Goal: Task Accomplishment & Management: Manage account settings

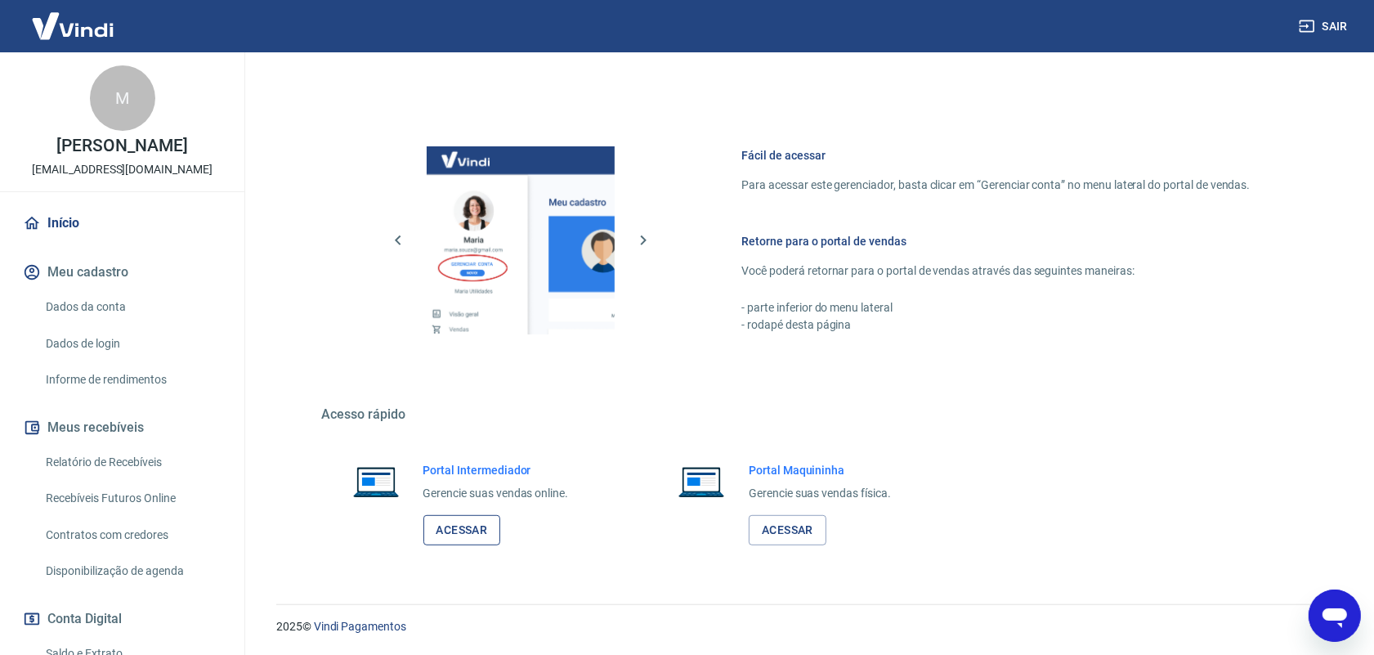
scroll to position [43, 0]
click at [459, 534] on link "Acessar" at bounding box center [462, 530] width 78 height 30
click at [128, 462] on link "Relatório de Recebíveis" at bounding box center [132, 462] width 186 height 34
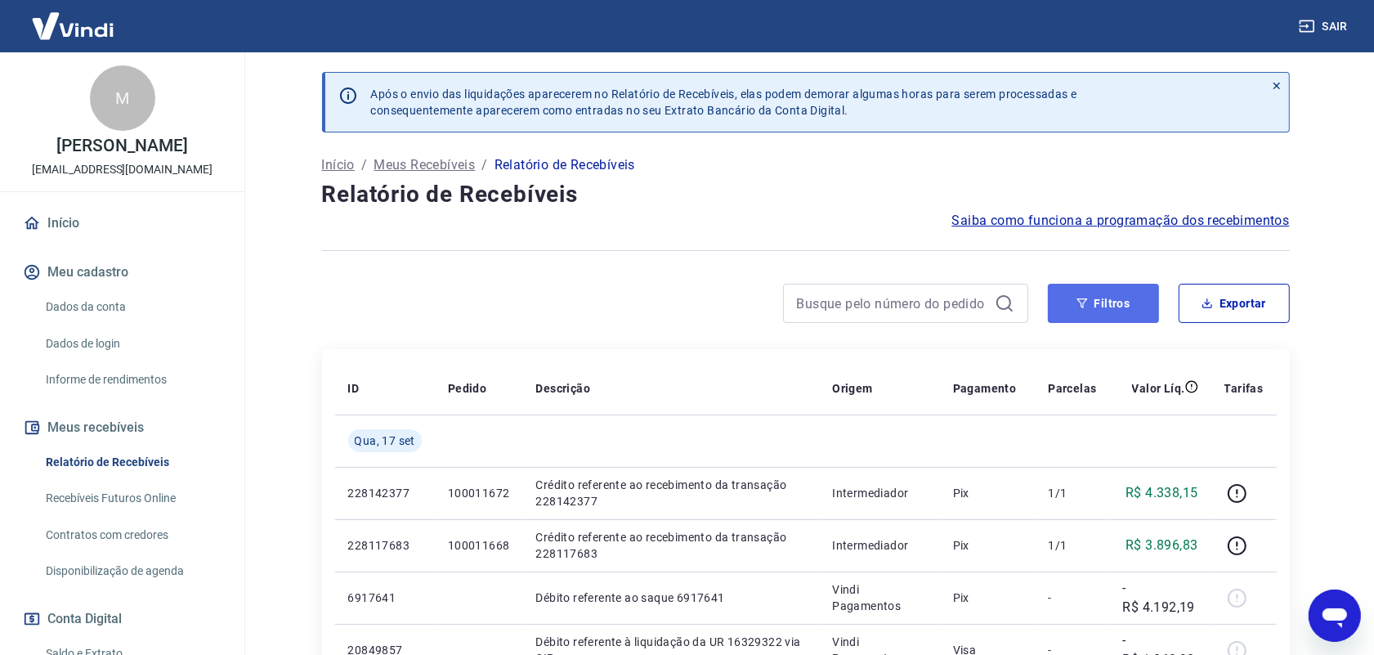
click at [1106, 312] on button "Filtros" at bounding box center [1103, 303] width 111 height 39
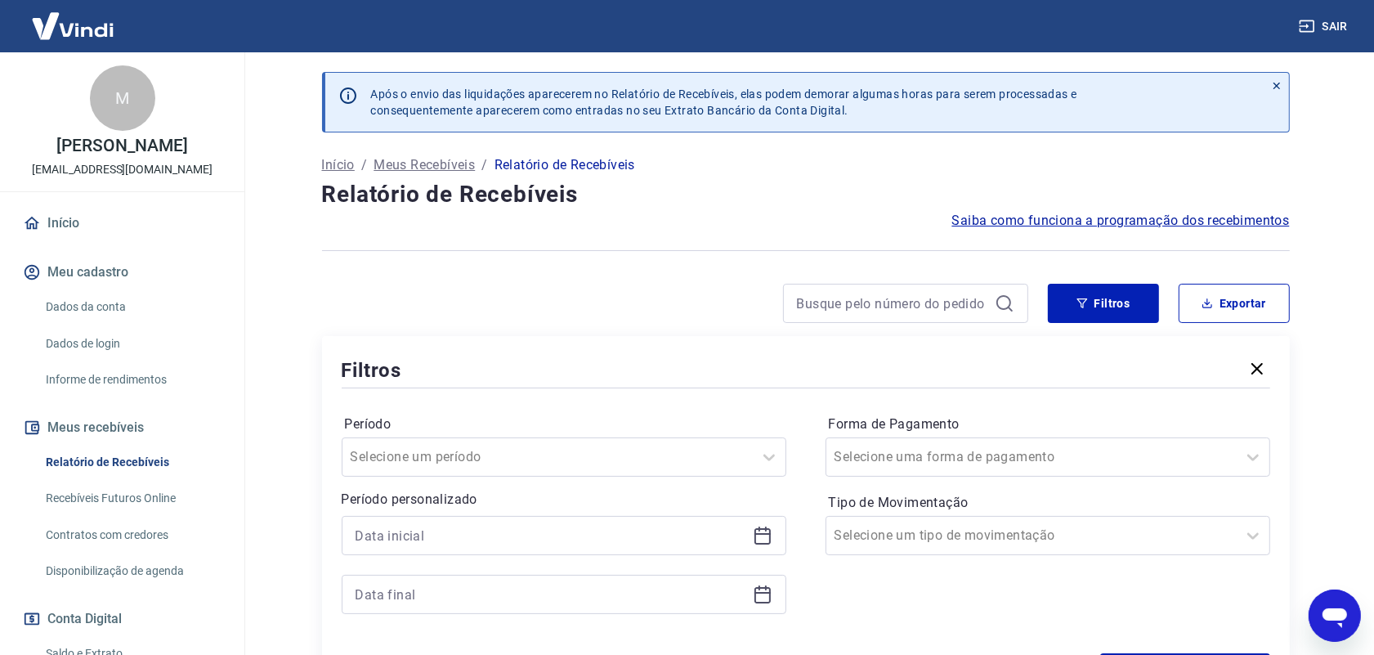
click at [769, 535] on icon at bounding box center [762, 536] width 16 height 16
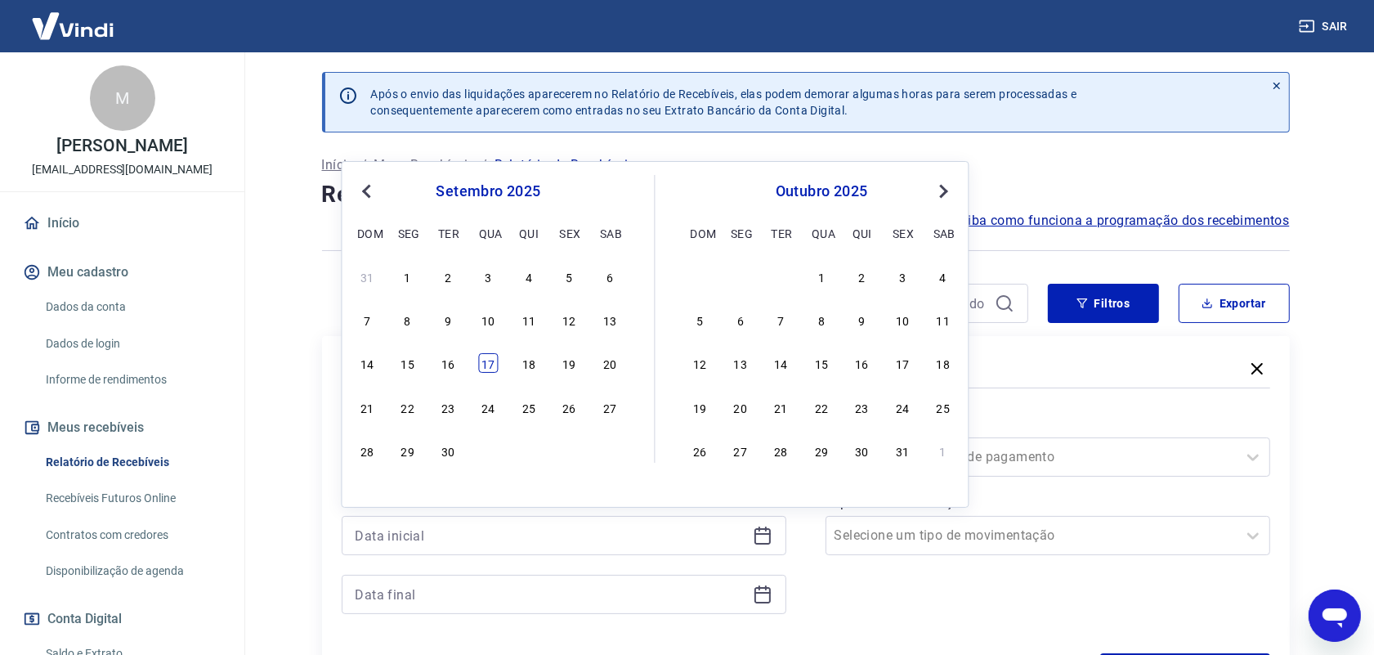
click at [491, 368] on div "17" at bounding box center [489, 363] width 20 height 20
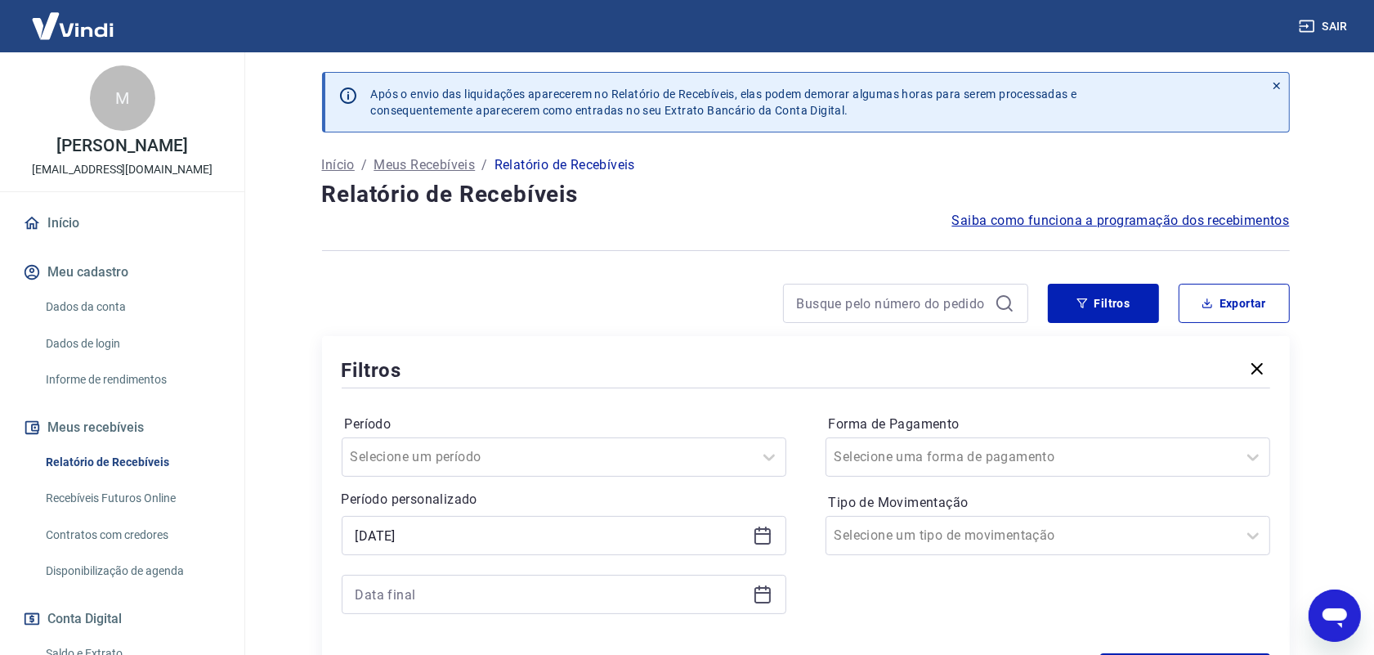
type input "[DATE]"
click at [772, 598] on div at bounding box center [564, 594] width 445 height 39
click at [766, 598] on icon at bounding box center [763, 594] width 20 height 20
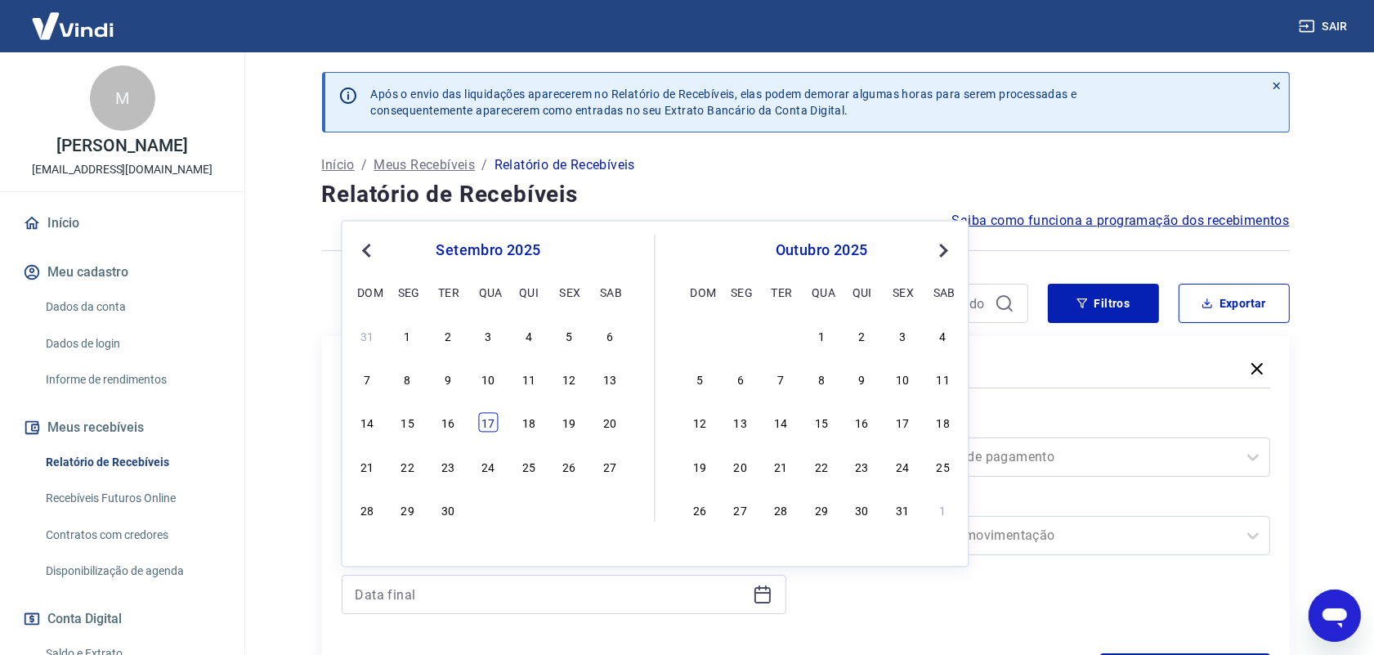
click at [492, 425] on div "17" at bounding box center [489, 423] width 20 height 20
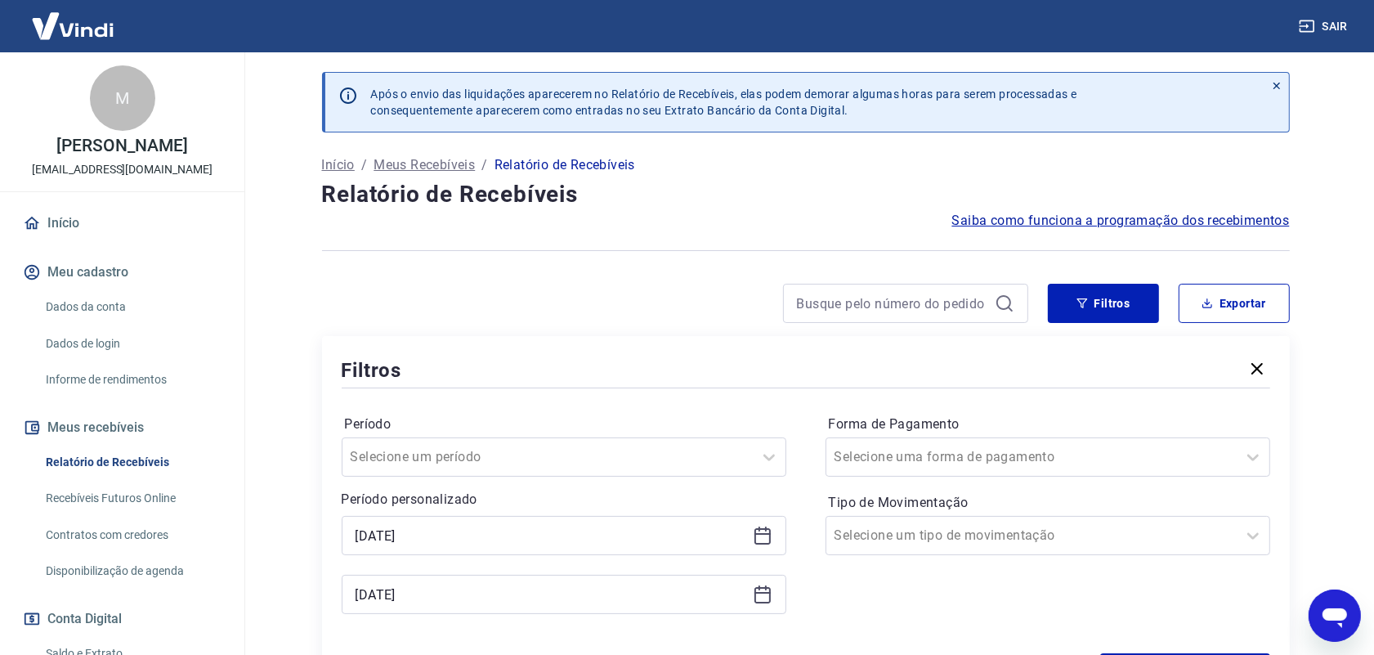
type input "[DATE]"
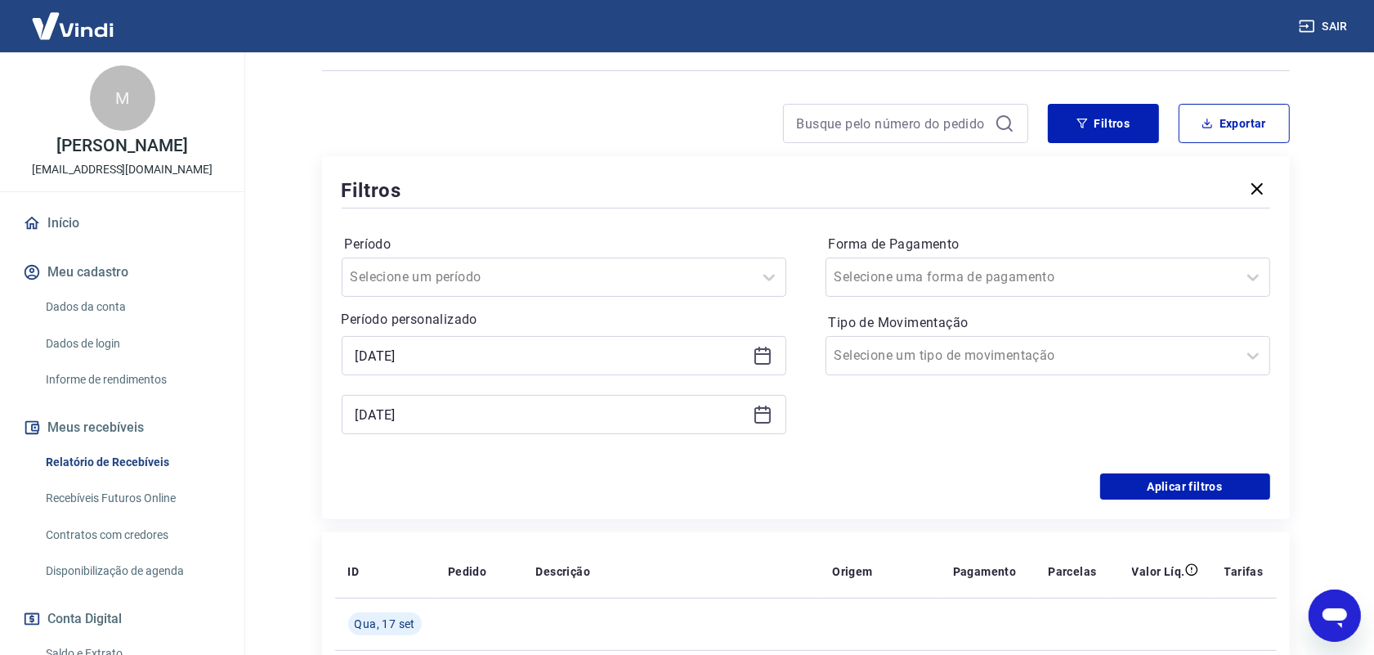
scroll to position [204, 0]
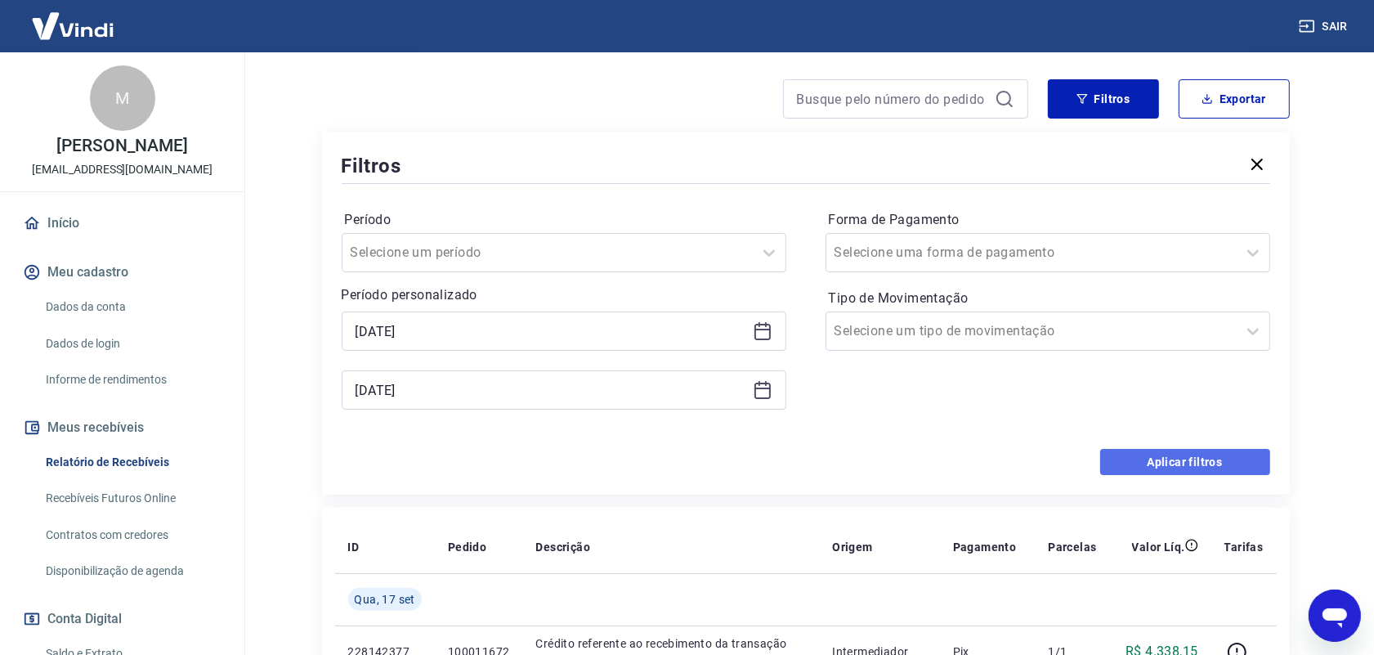
click at [1177, 459] on button "Aplicar filtros" at bounding box center [1185, 462] width 170 height 26
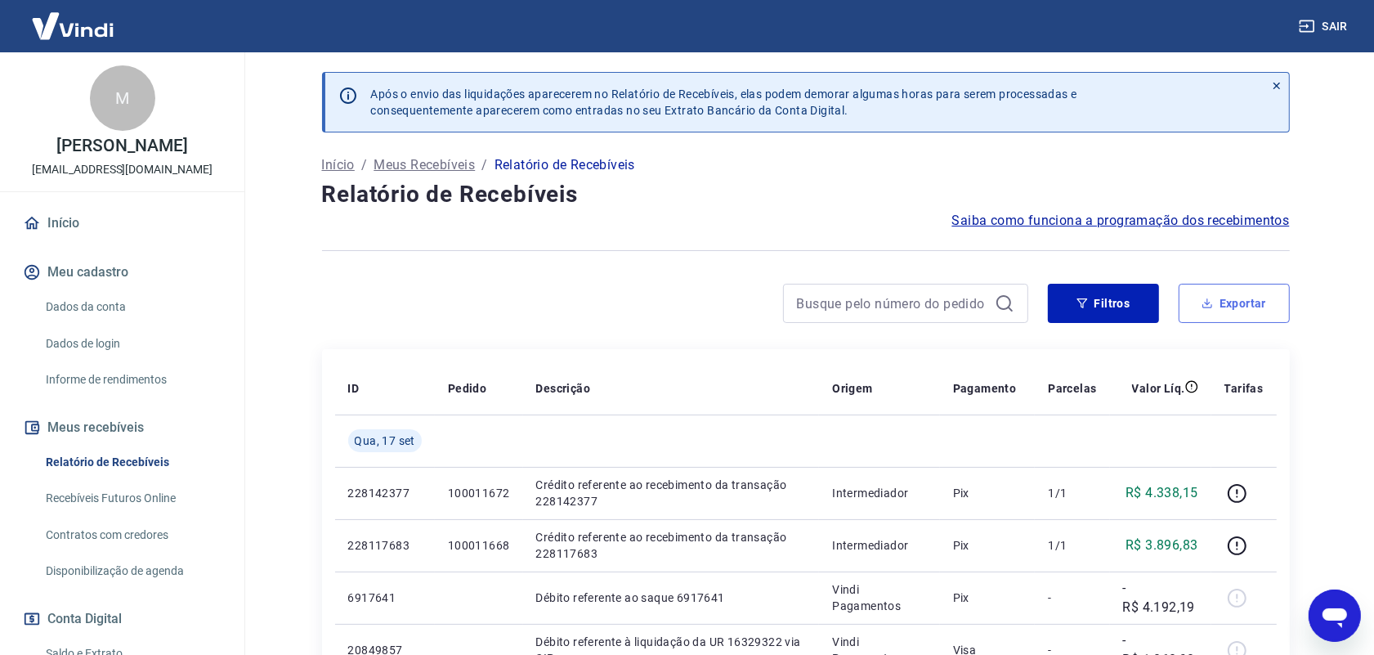
click at [1230, 303] on button "Exportar" at bounding box center [1234, 303] width 111 height 39
type input "[DATE]"
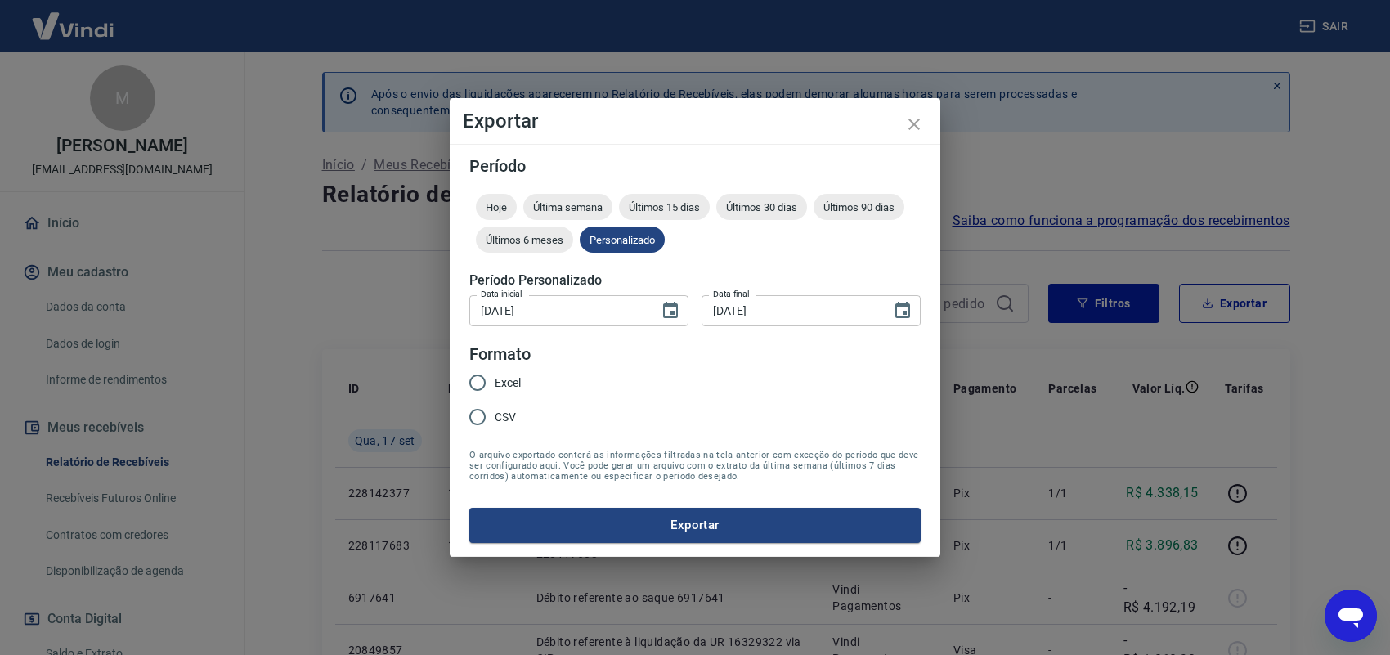
click at [481, 381] on input "Excel" at bounding box center [477, 382] width 34 height 34
radio input "true"
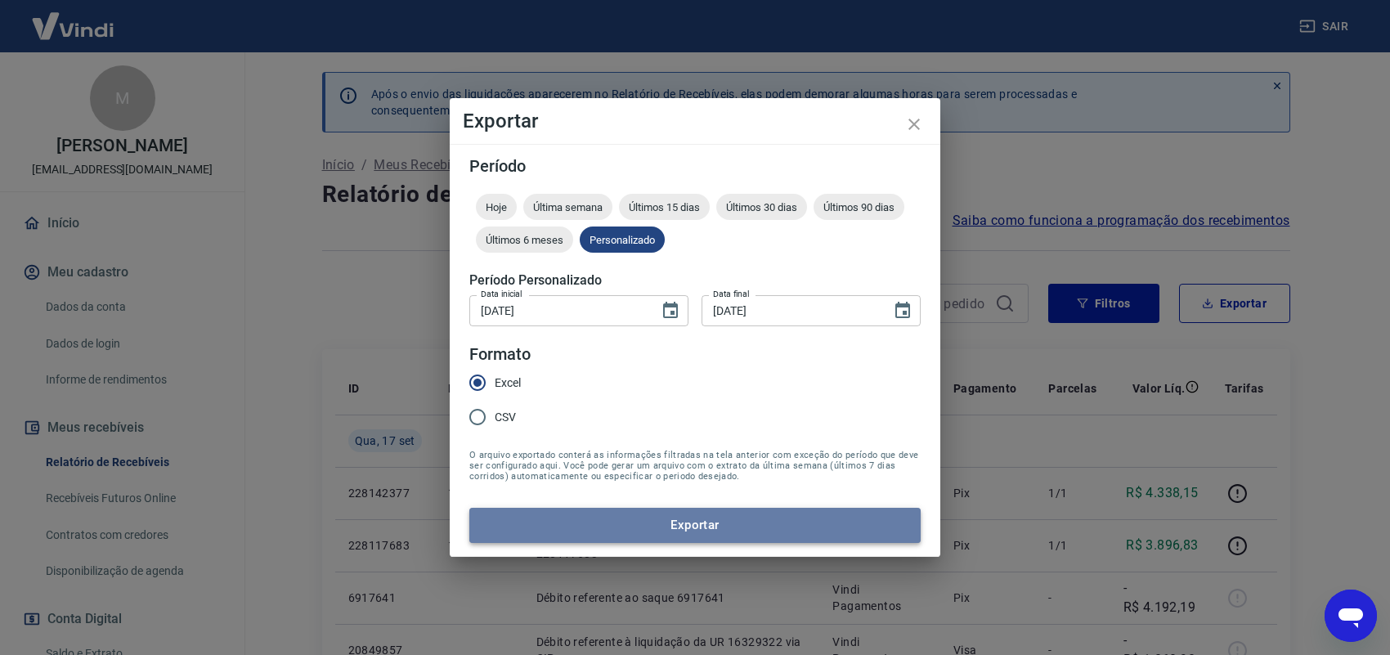
click at [671, 521] on button "Exportar" at bounding box center [694, 525] width 451 height 34
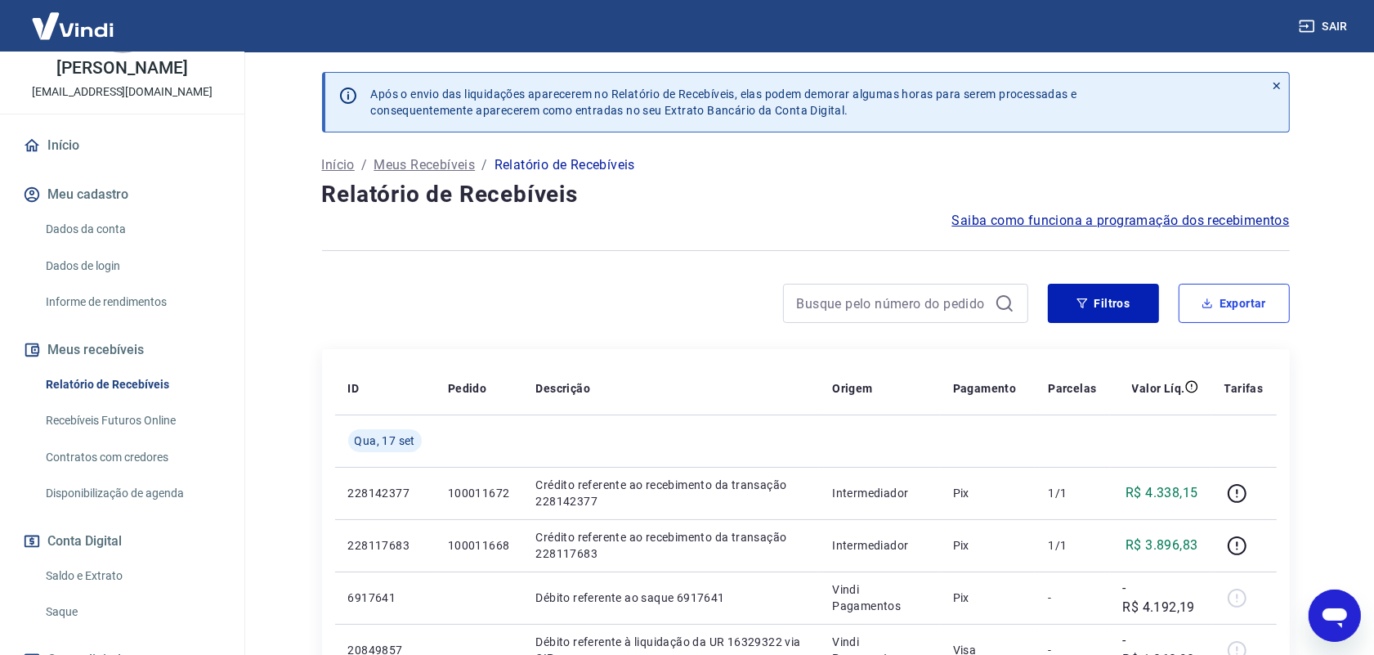
scroll to position [197, 0]
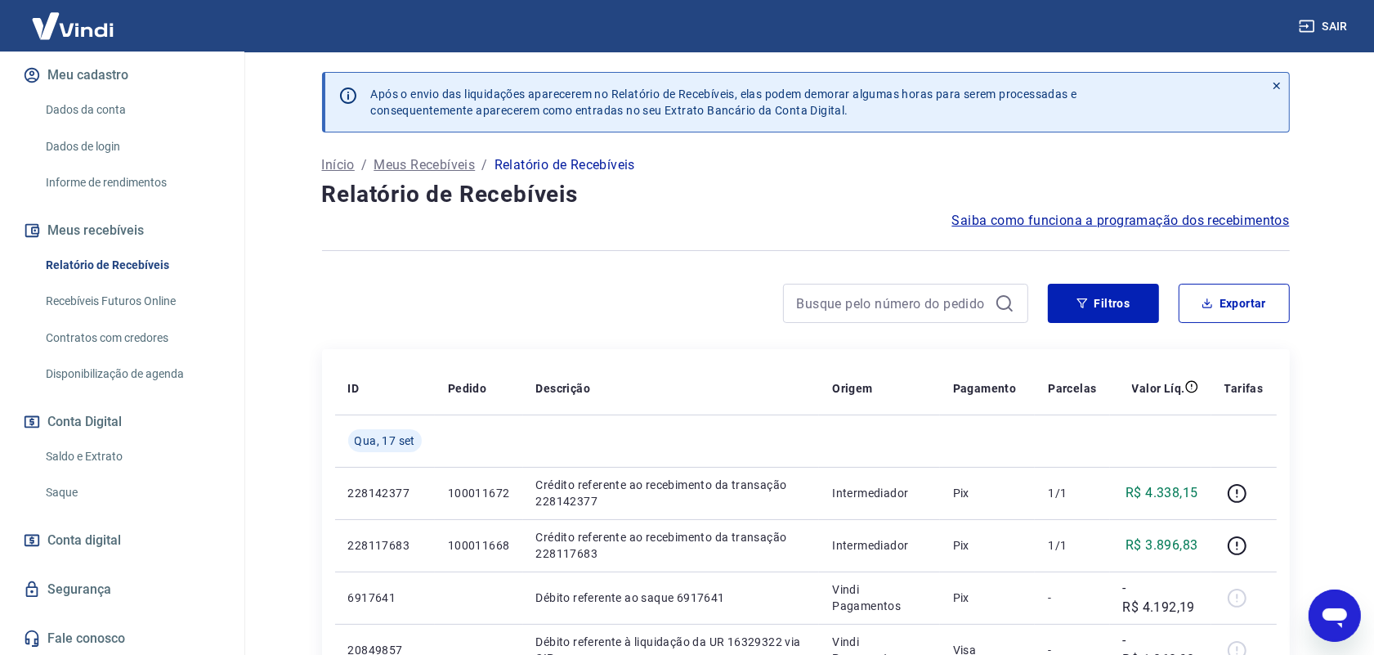
click at [68, 492] on link "Saque" at bounding box center [132, 493] width 186 height 34
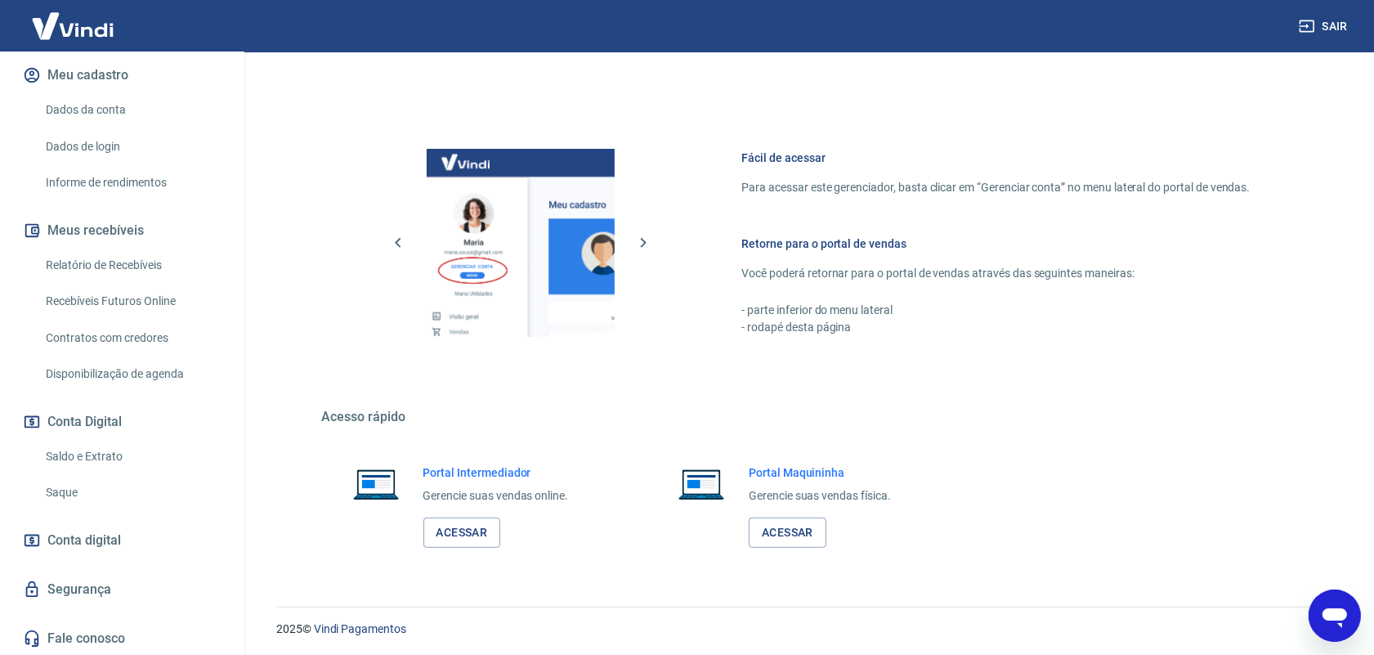
scroll to position [620, 0]
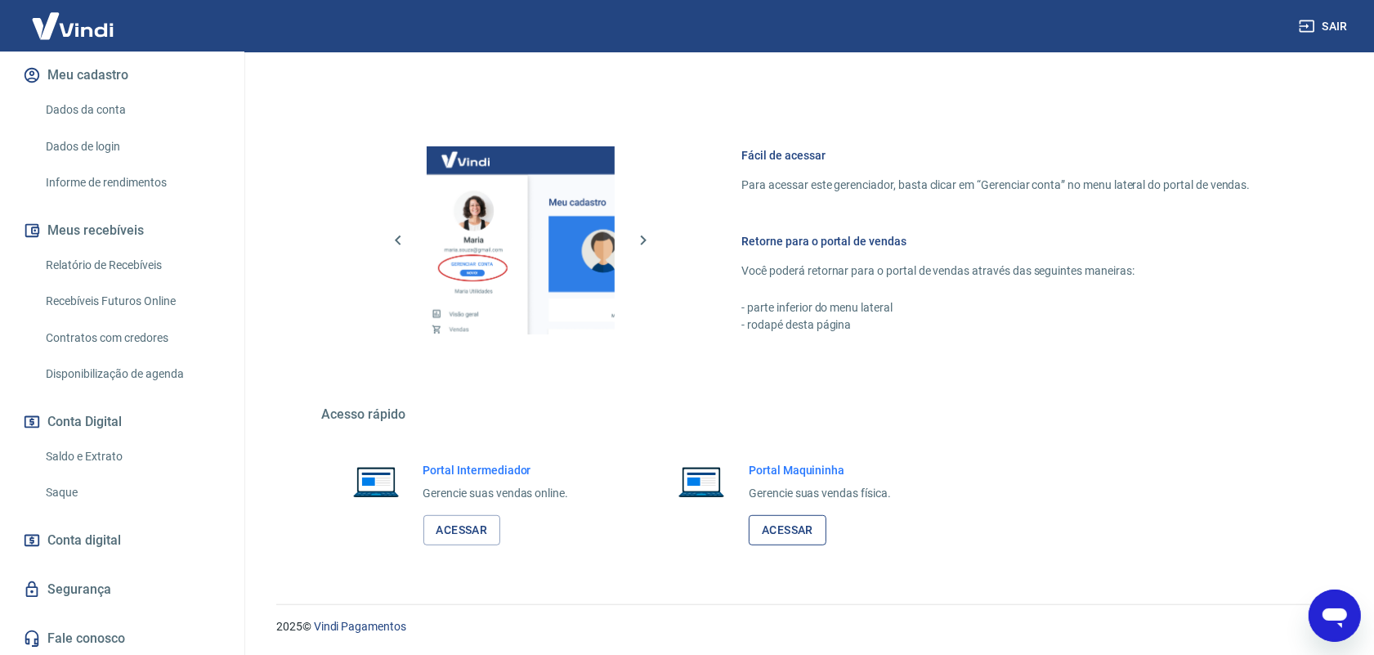
click at [777, 529] on link "Acessar" at bounding box center [788, 530] width 78 height 30
click at [63, 488] on link "Saque" at bounding box center [132, 493] width 186 height 34
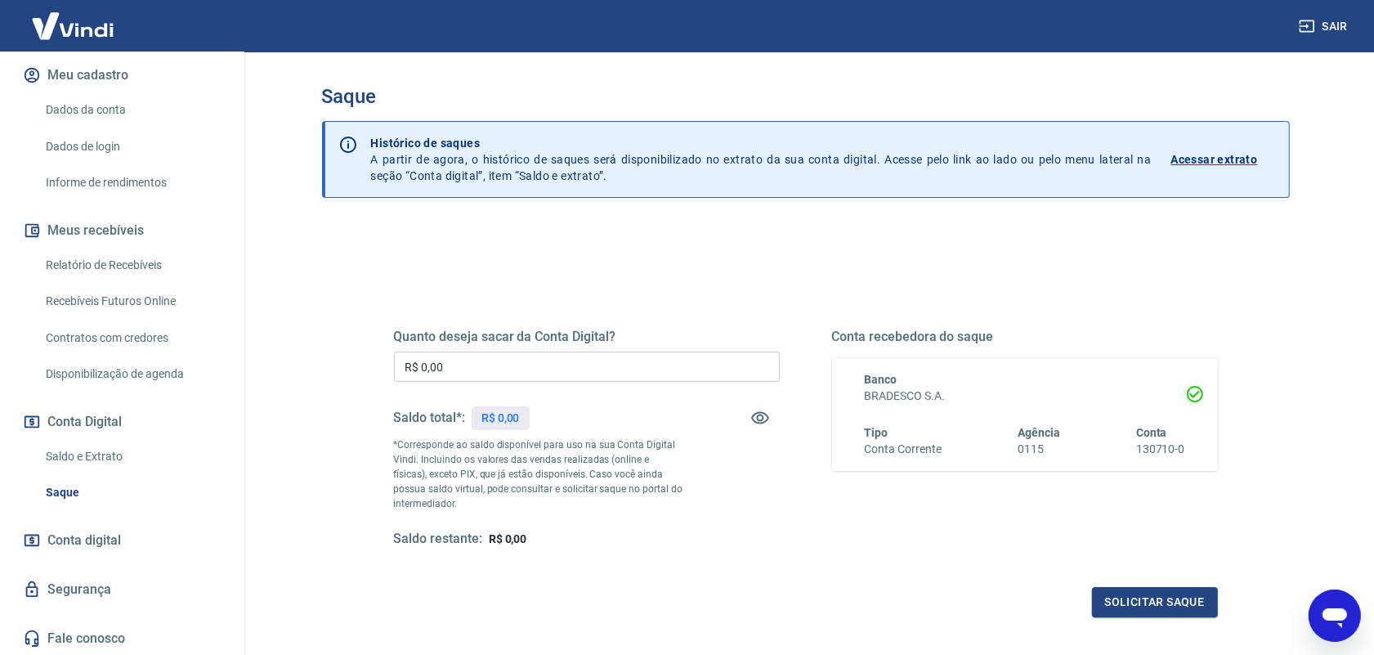
click at [489, 362] on input "R$ 0,00" at bounding box center [587, 366] width 386 height 30
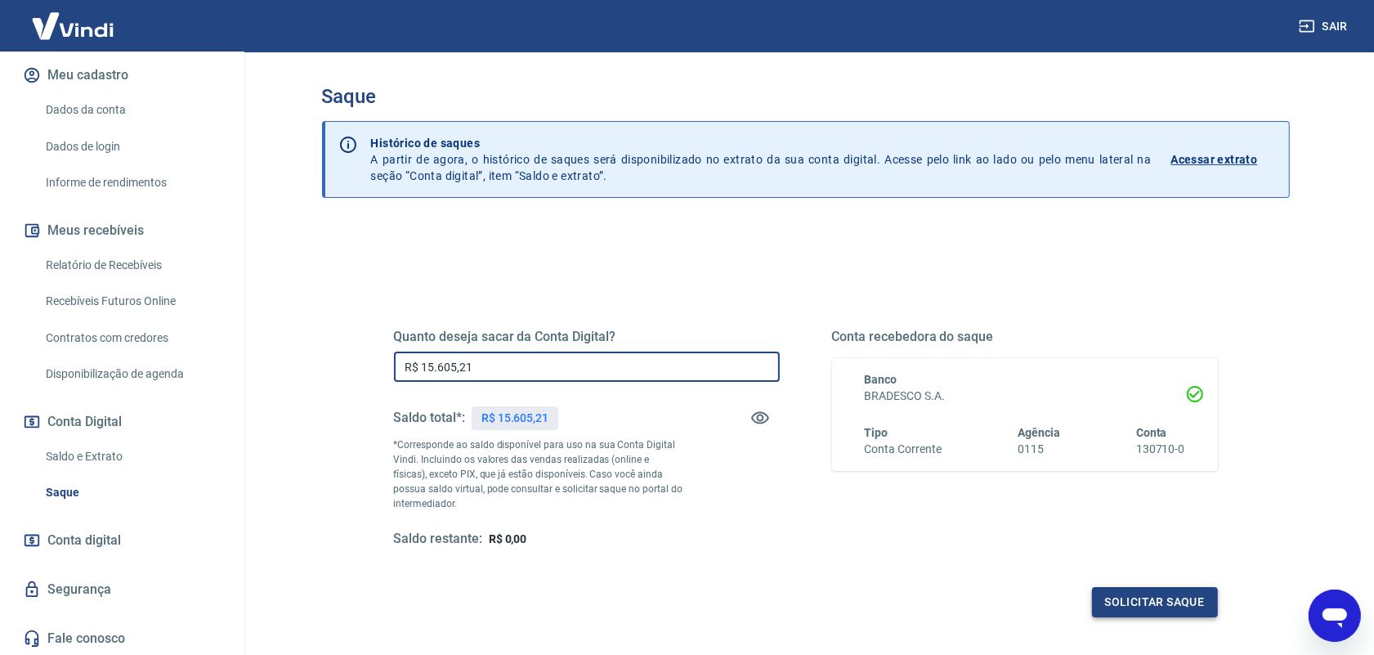
type input "R$ 15.605,21"
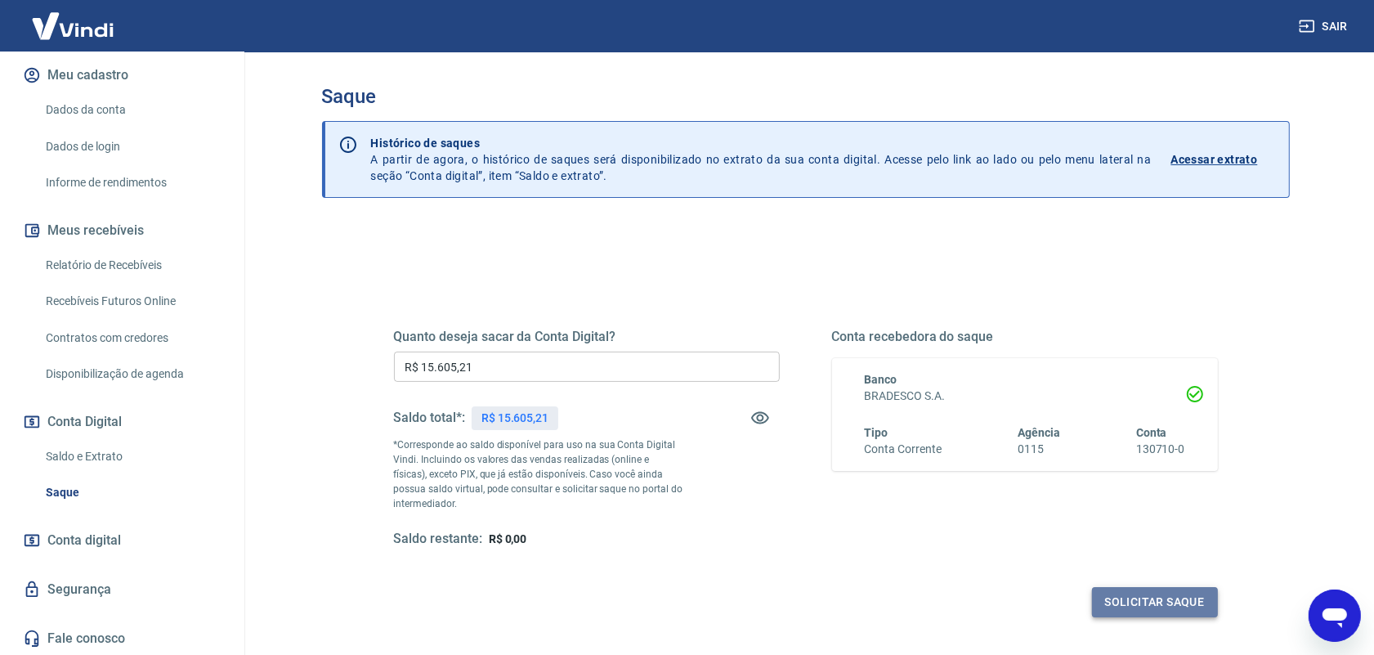
click at [1136, 605] on button "Solicitar saque" at bounding box center [1155, 602] width 126 height 30
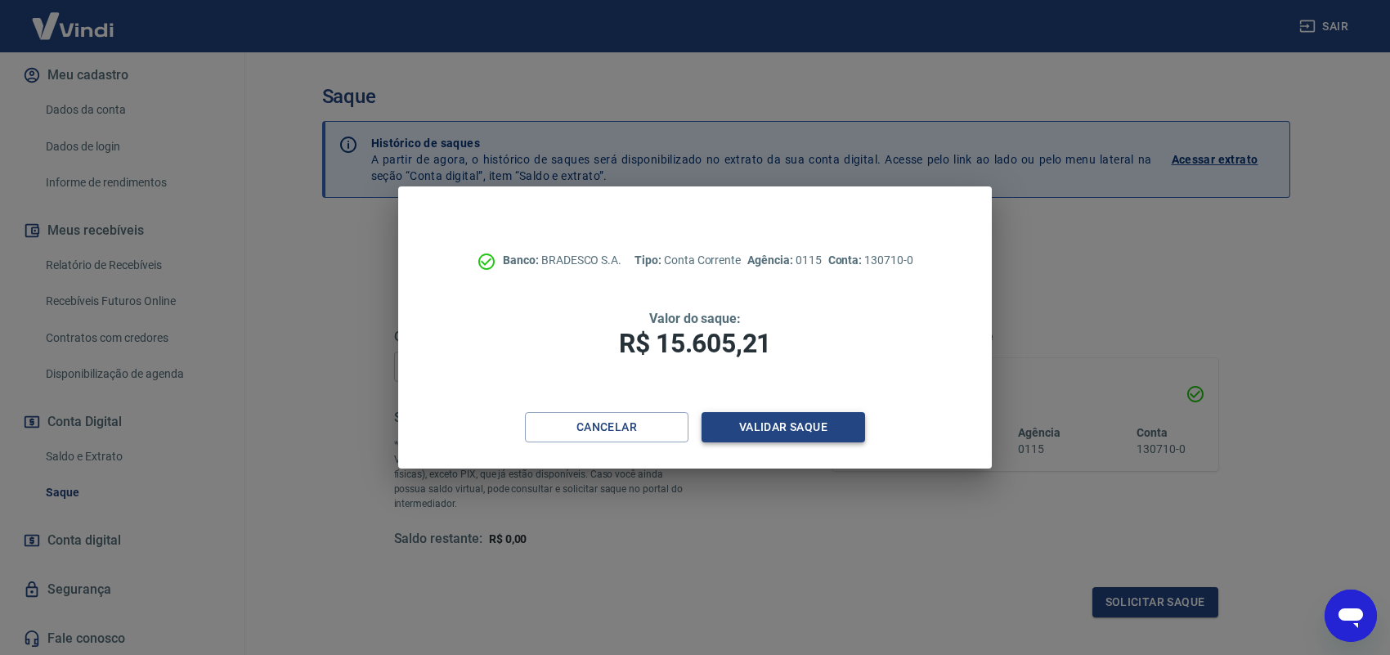
click at [785, 431] on button "Validar saque" at bounding box center [782, 427] width 163 height 30
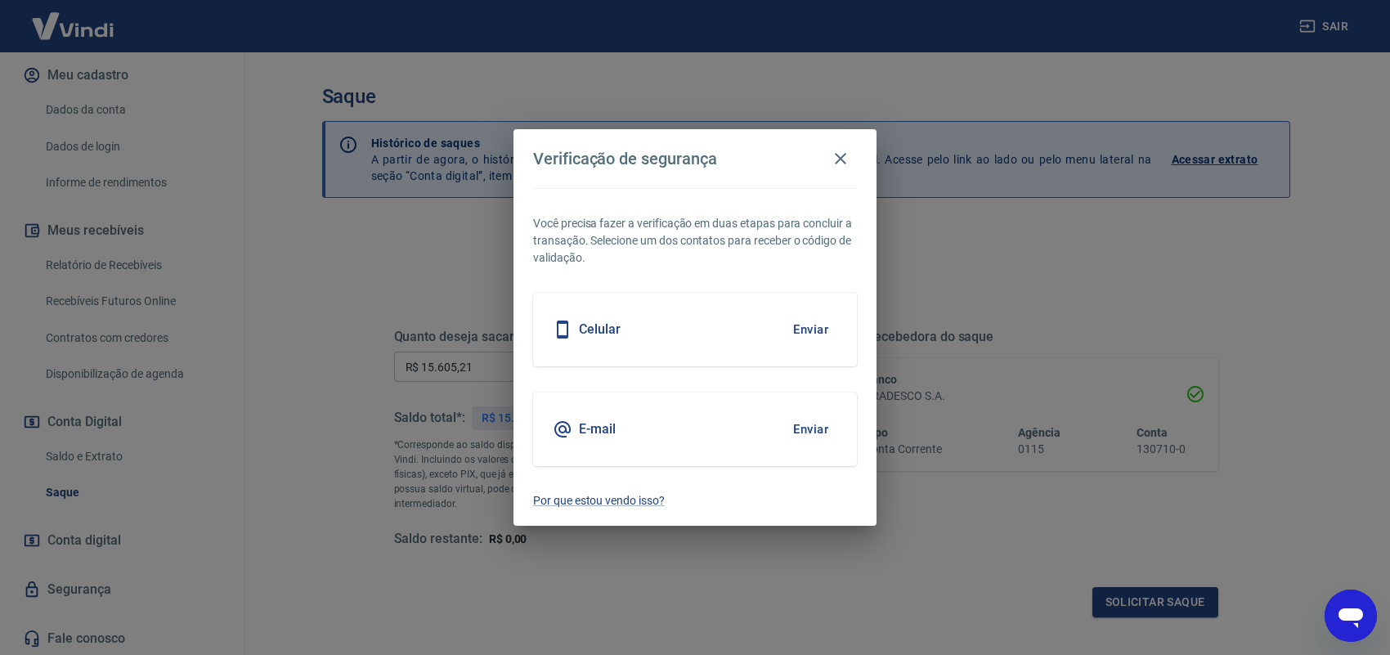
click at [795, 429] on button "Enviar" at bounding box center [810, 429] width 53 height 34
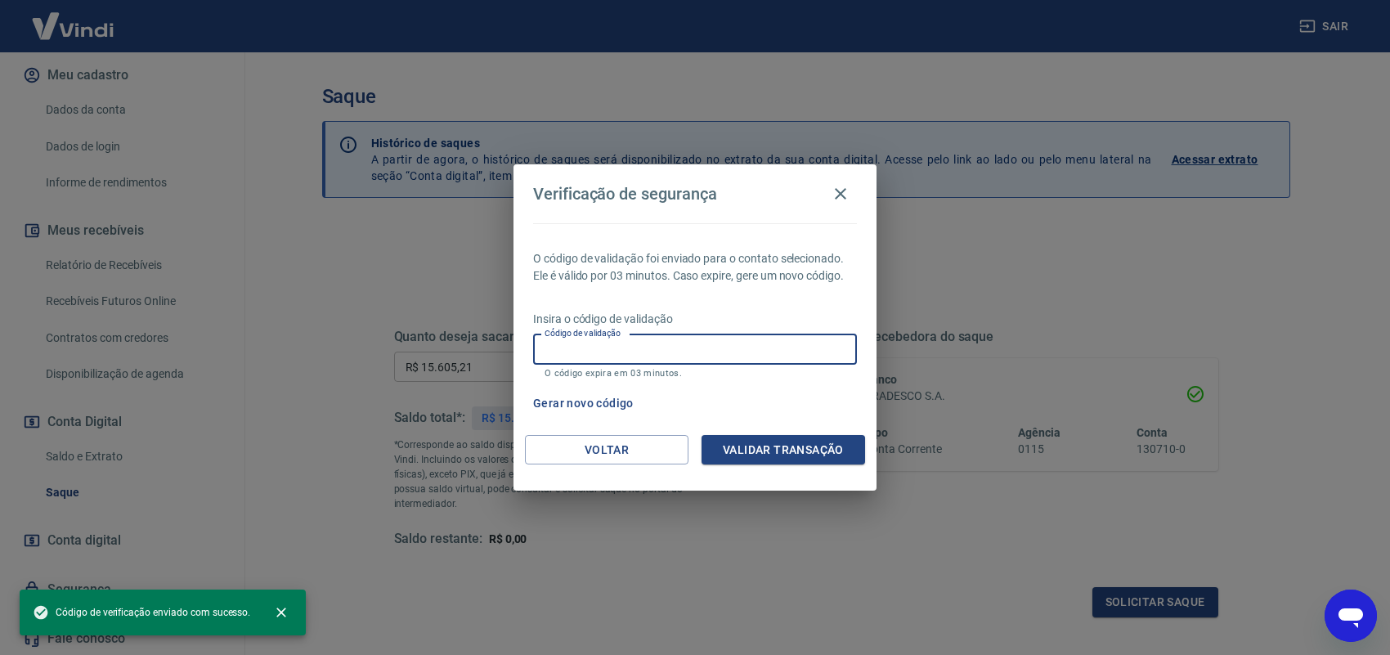
click at [651, 349] on input "Código de validação" at bounding box center [695, 349] width 324 height 30
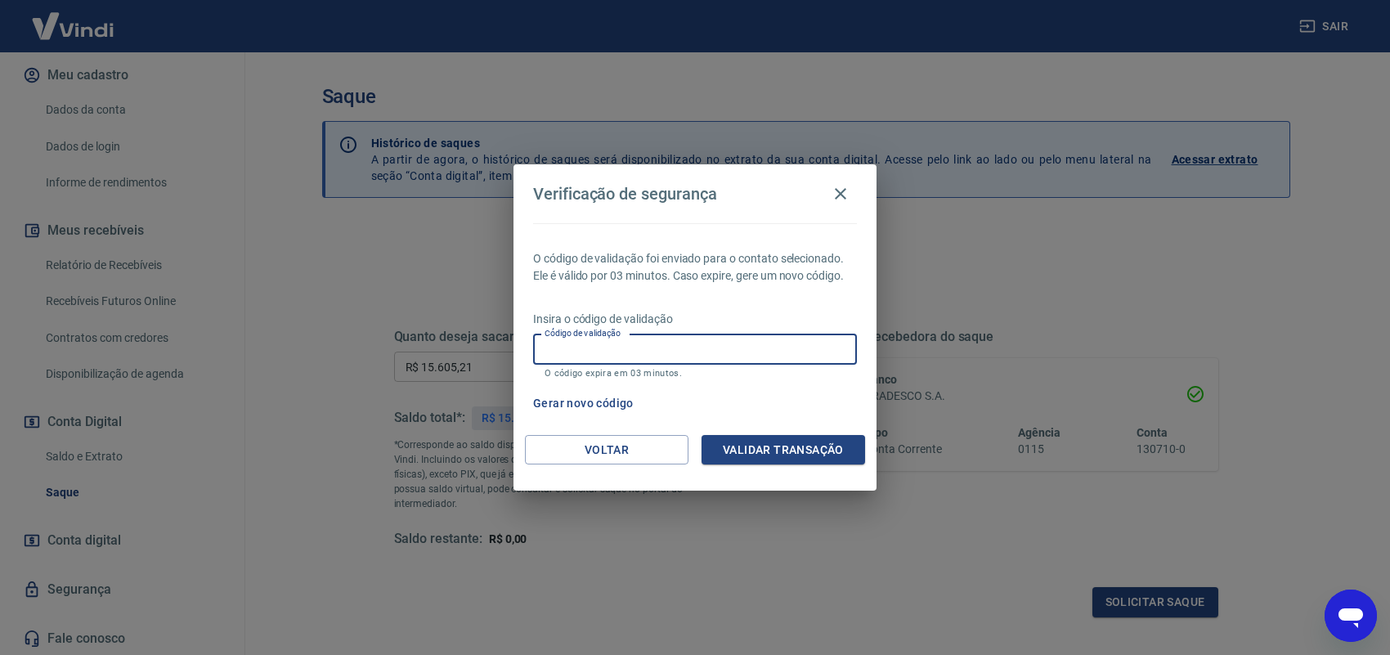
paste input "893705"
type input "893705"
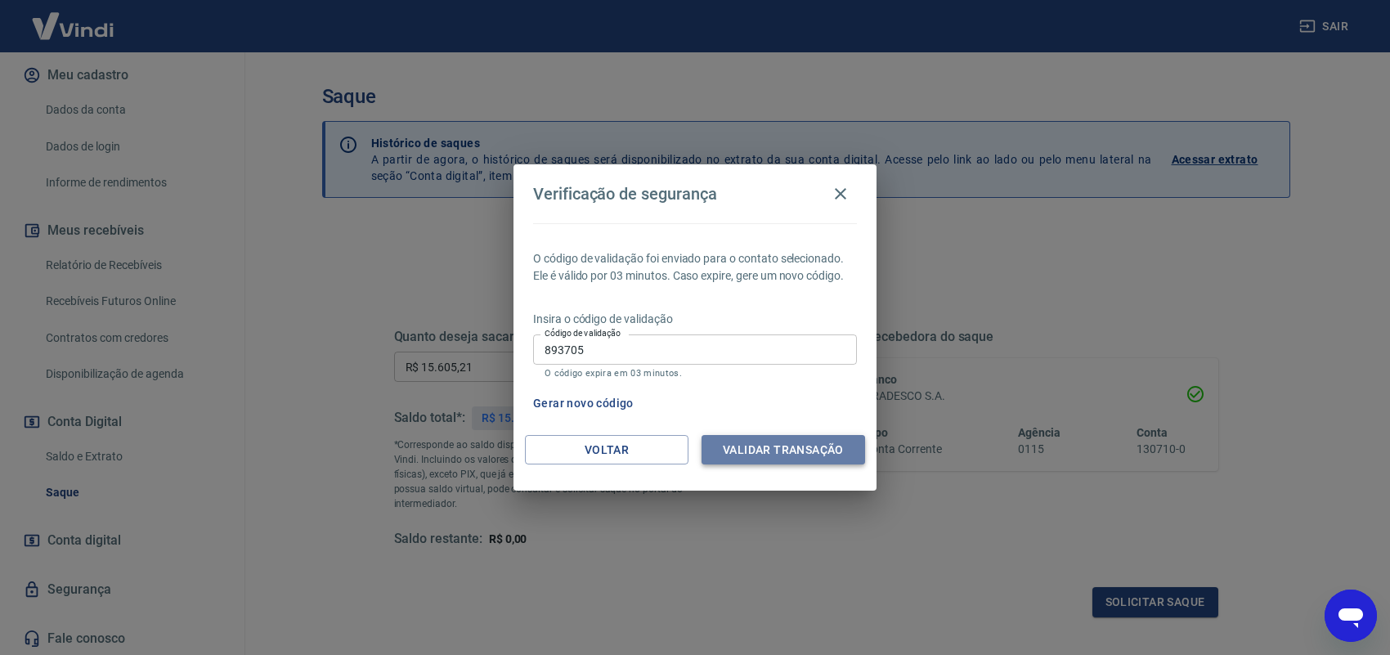
click at [818, 450] on button "Validar transação" at bounding box center [782, 450] width 163 height 30
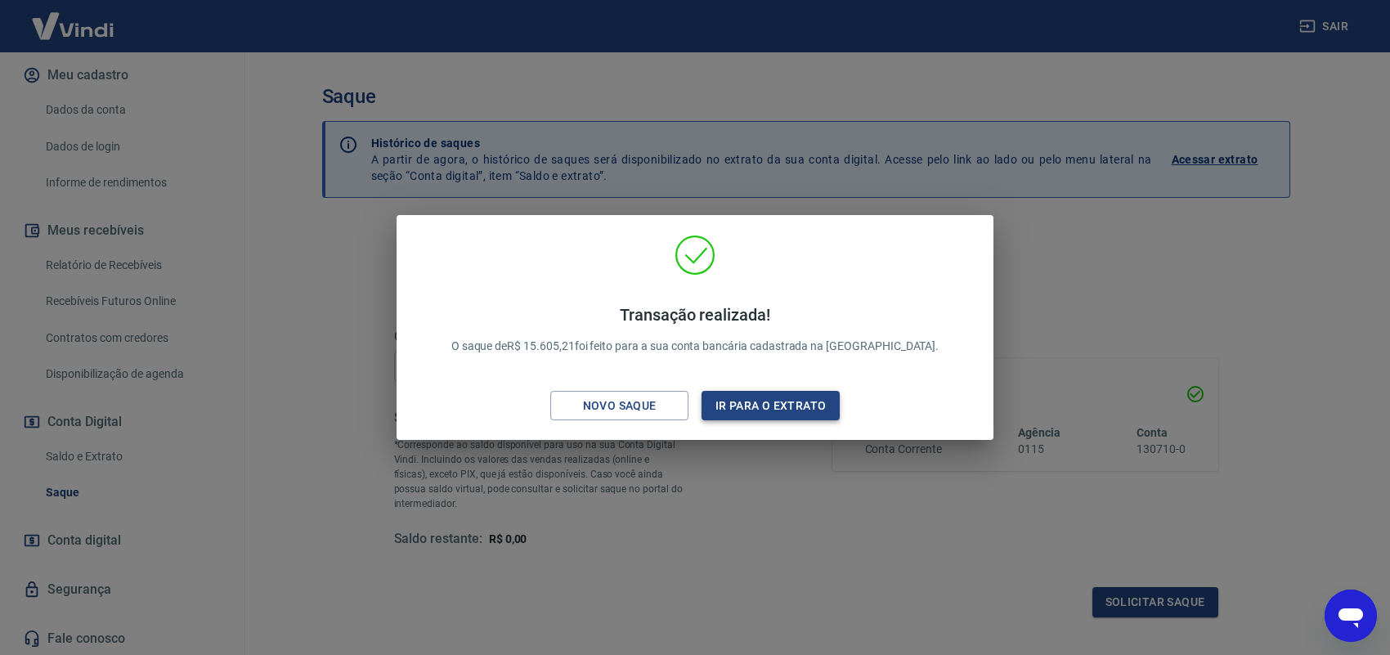
click at [785, 410] on button "Ir para o extrato" at bounding box center [770, 406] width 138 height 30
